Goal: Use online tool/utility: Utilize a website feature to perform a specific function

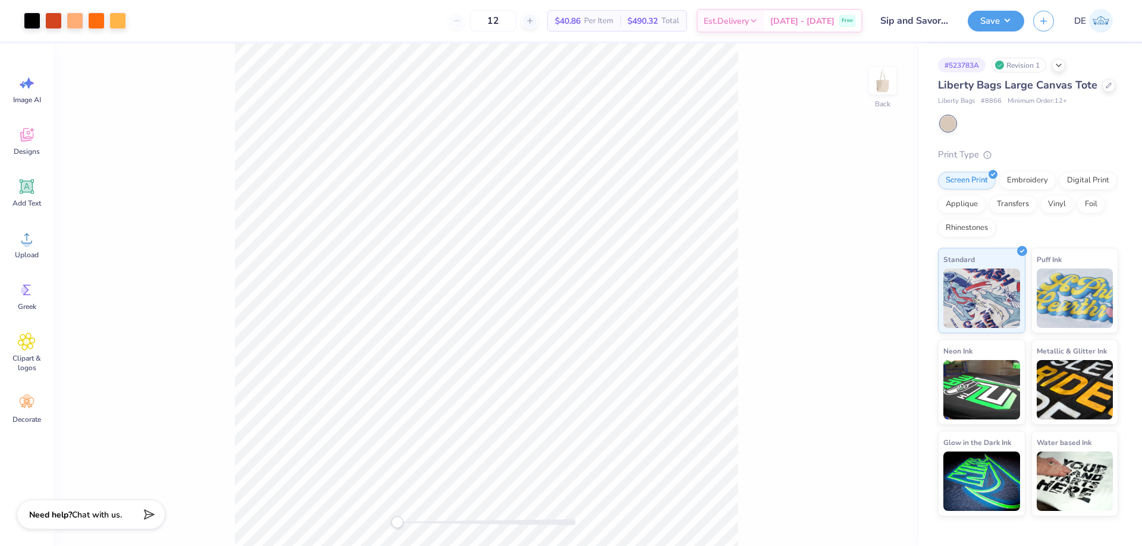
click at [659, 546] on html "Art colors 12 $40.86 Per Item $490.32 Total Est. Delivery [DATE] - [DATE] Free …" at bounding box center [571, 273] width 1142 height 546
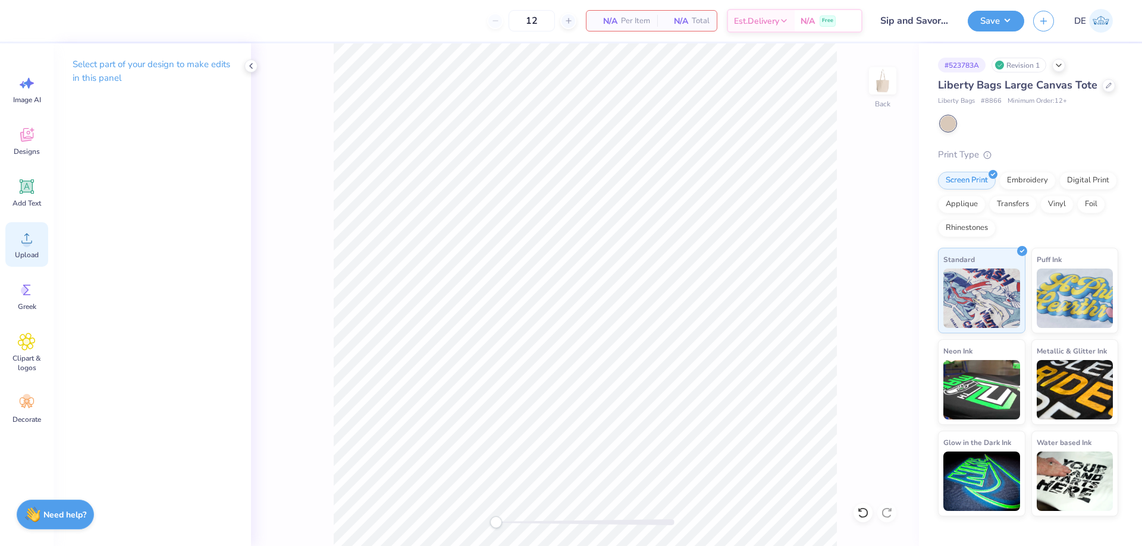
click at [27, 239] on icon at bounding box center [27, 239] width 18 height 18
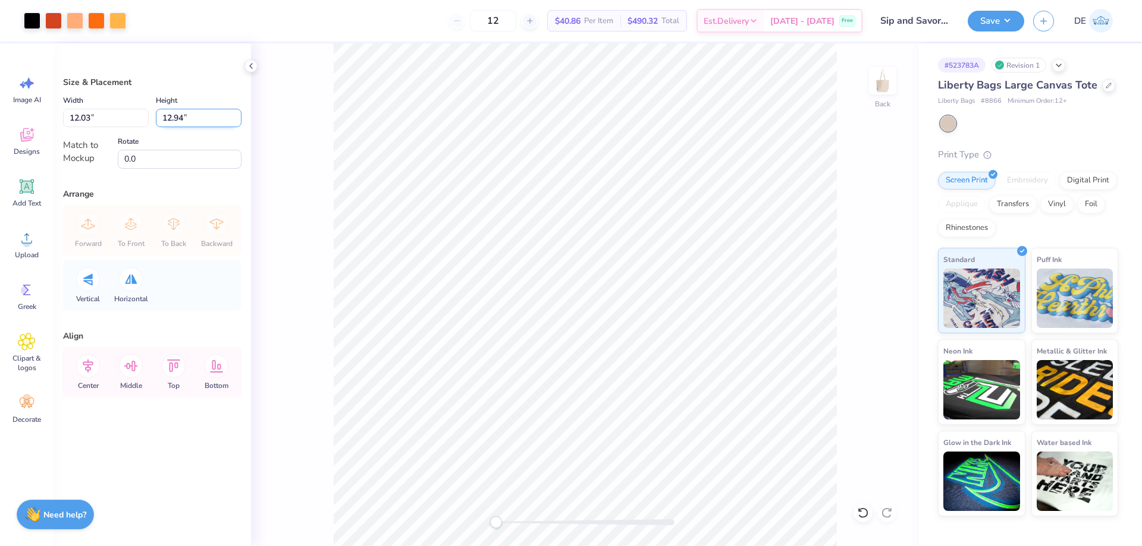
click at [165, 120] on input "12.94" at bounding box center [199, 118] width 86 height 18
click at [165, 119] on input "12.94" at bounding box center [199, 118] width 86 height 18
type input "12"
type input "11.16"
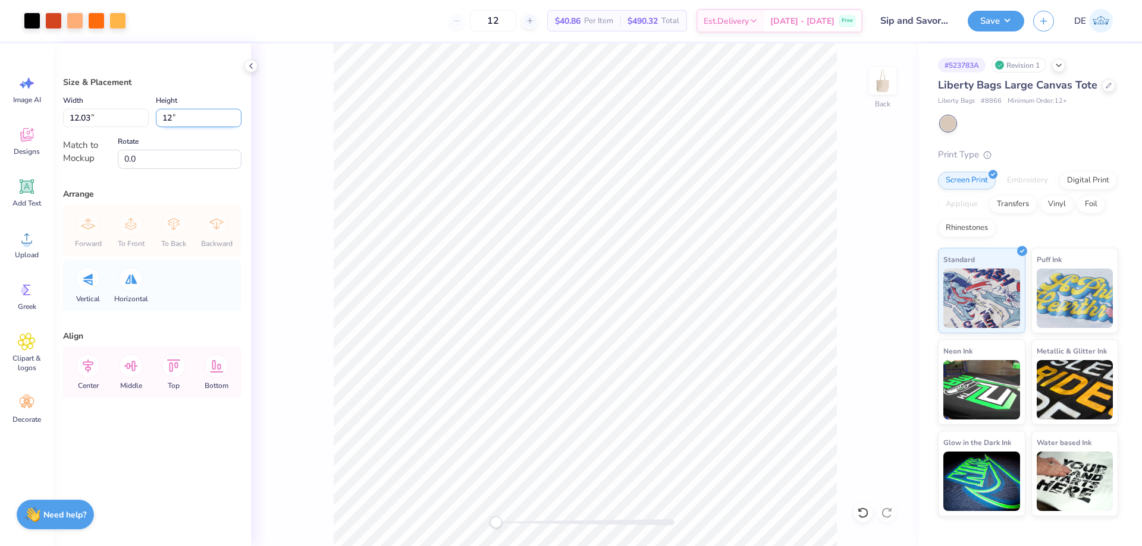
type input "12.00"
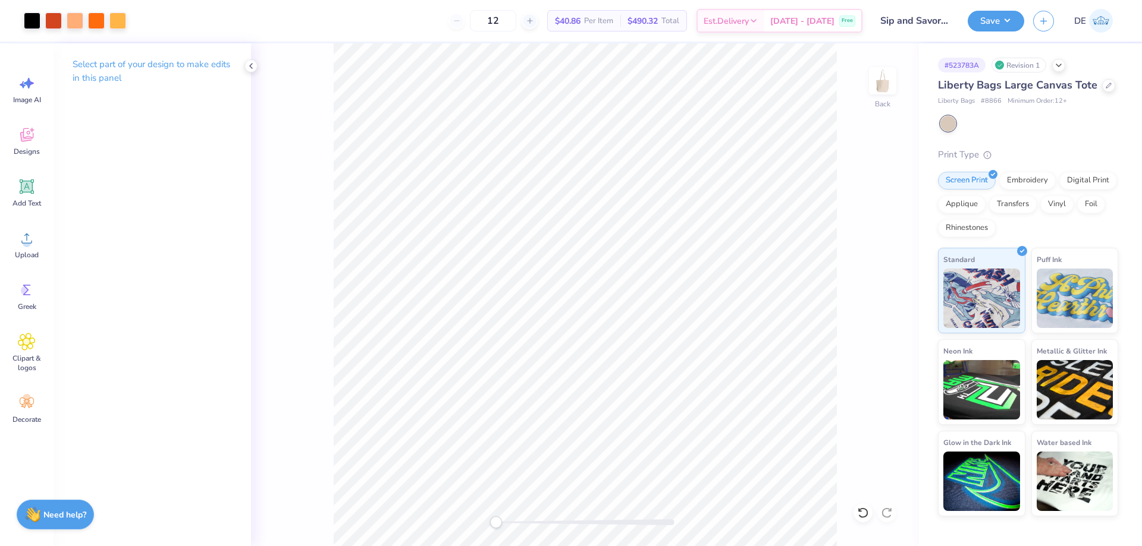
click at [743, 546] on html "Art colors 12 $40.86 Per Item $490.32 Total Est. Delivery [DATE] - [DATE] Free …" at bounding box center [571, 273] width 1142 height 546
click at [996, 15] on button "Save" at bounding box center [995, 19] width 56 height 21
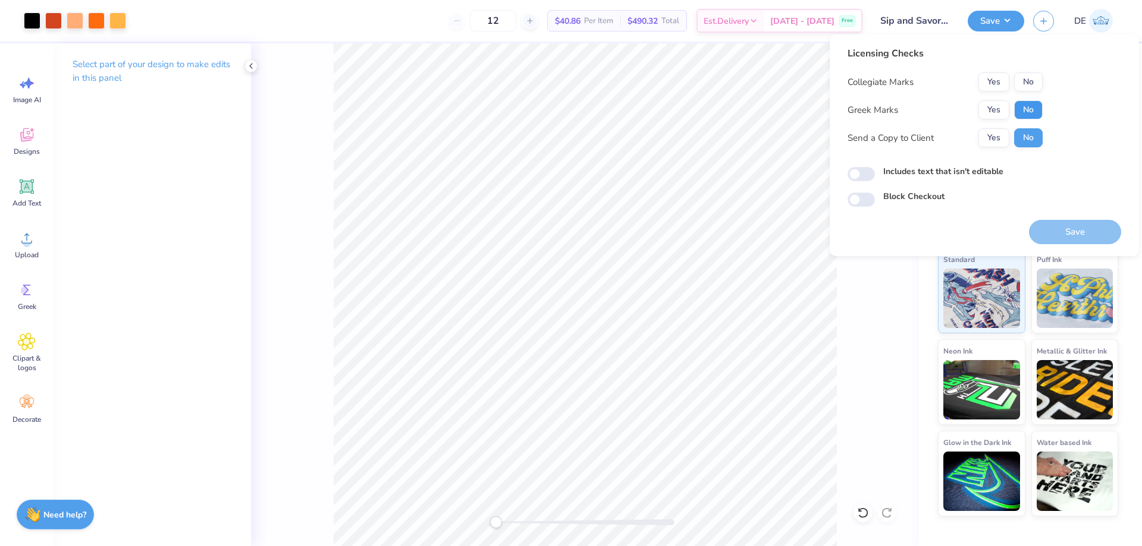
click at [1020, 106] on button "No" at bounding box center [1028, 109] width 29 height 19
click at [1027, 84] on button "No" at bounding box center [1028, 82] width 29 height 19
click at [1057, 229] on button "Save" at bounding box center [1075, 232] width 92 height 24
